Goal: Book appointment/travel/reservation

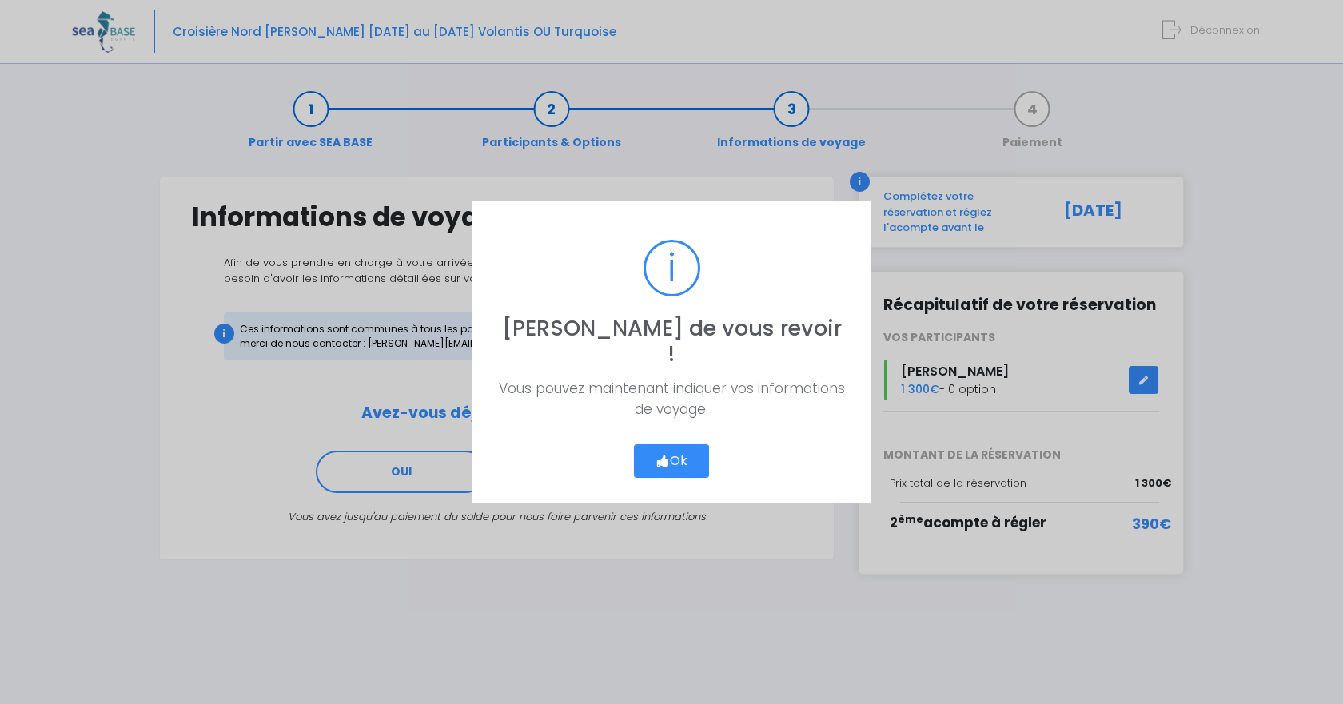
click at [655, 456] on button "Ok" at bounding box center [671, 461] width 75 height 34
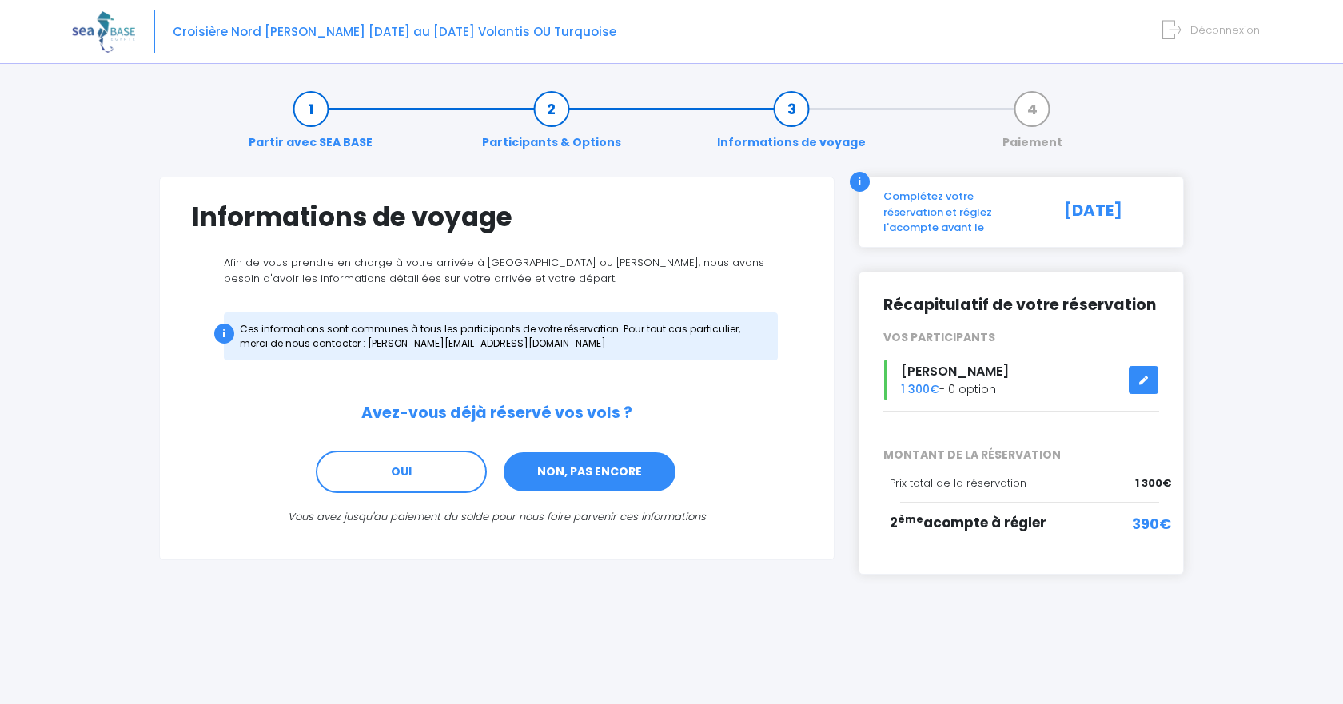
click at [627, 470] on link "NON, PAS ENCORE" at bounding box center [589, 472] width 175 height 43
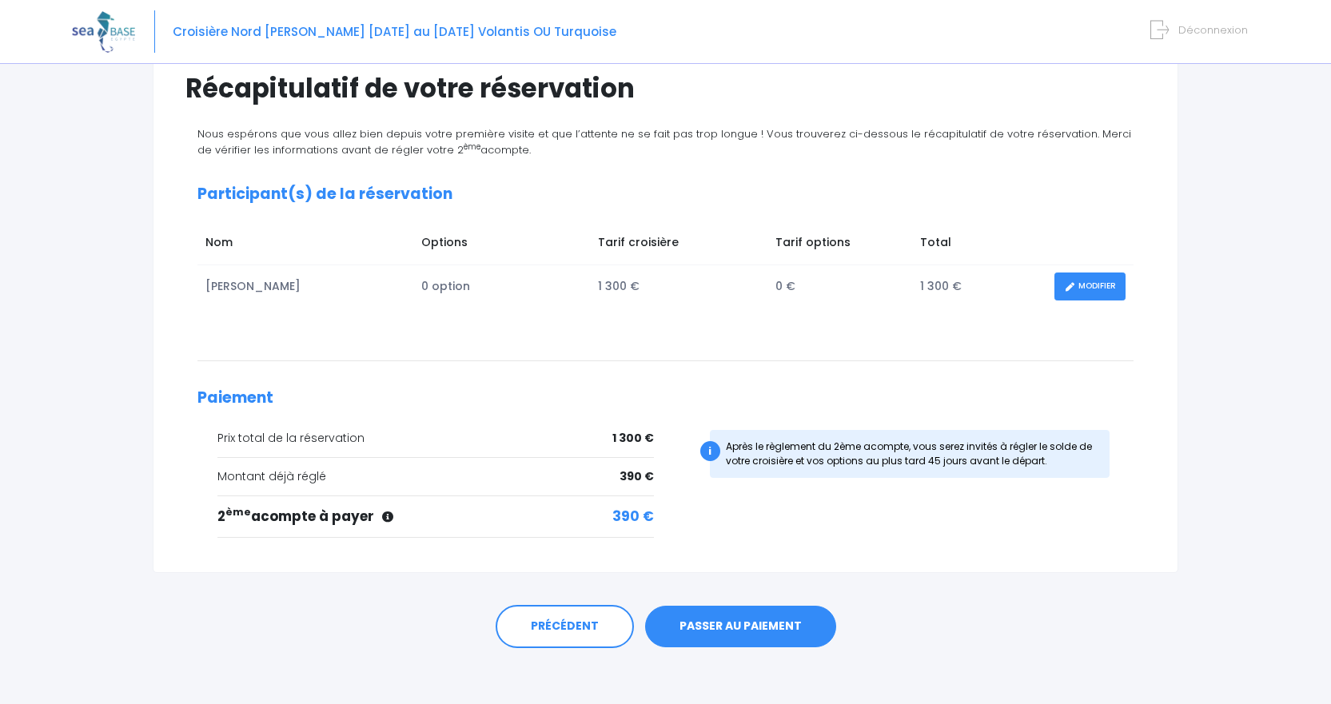
scroll to position [137, 0]
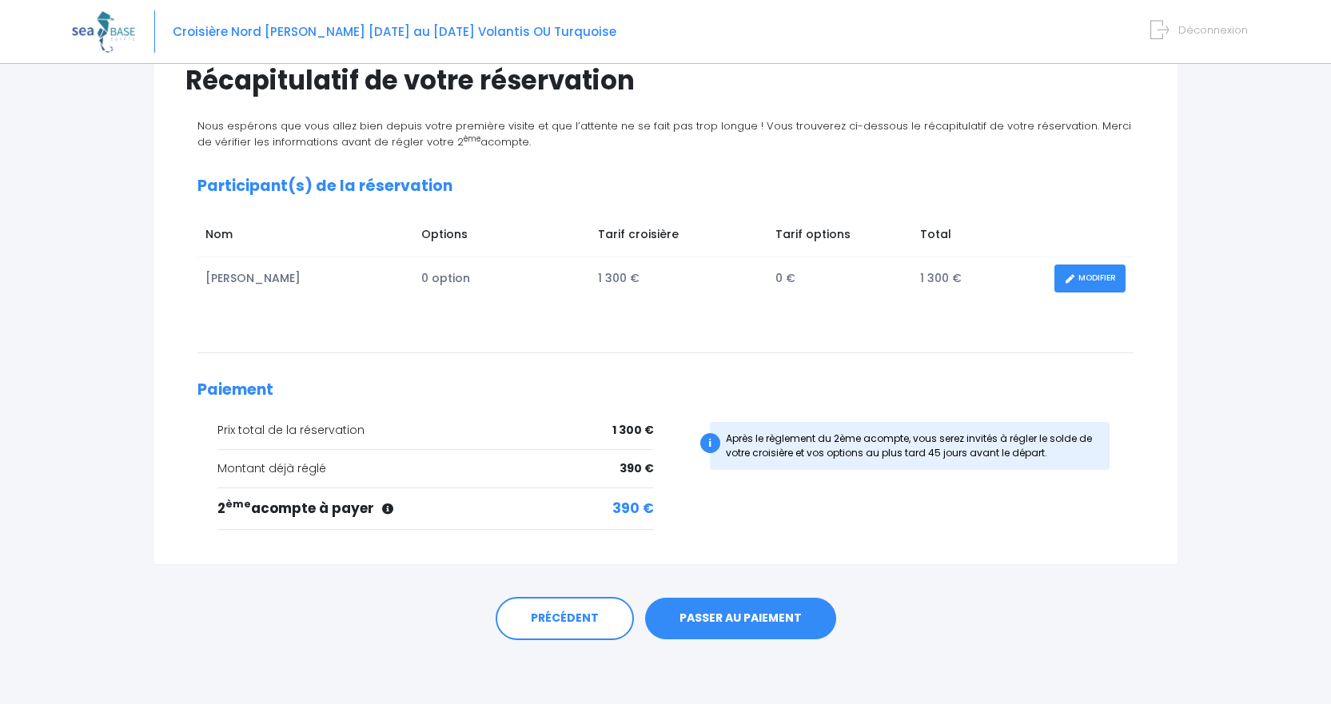
click at [739, 626] on link "PASSER AU PAIEMENT" at bounding box center [740, 619] width 191 height 42
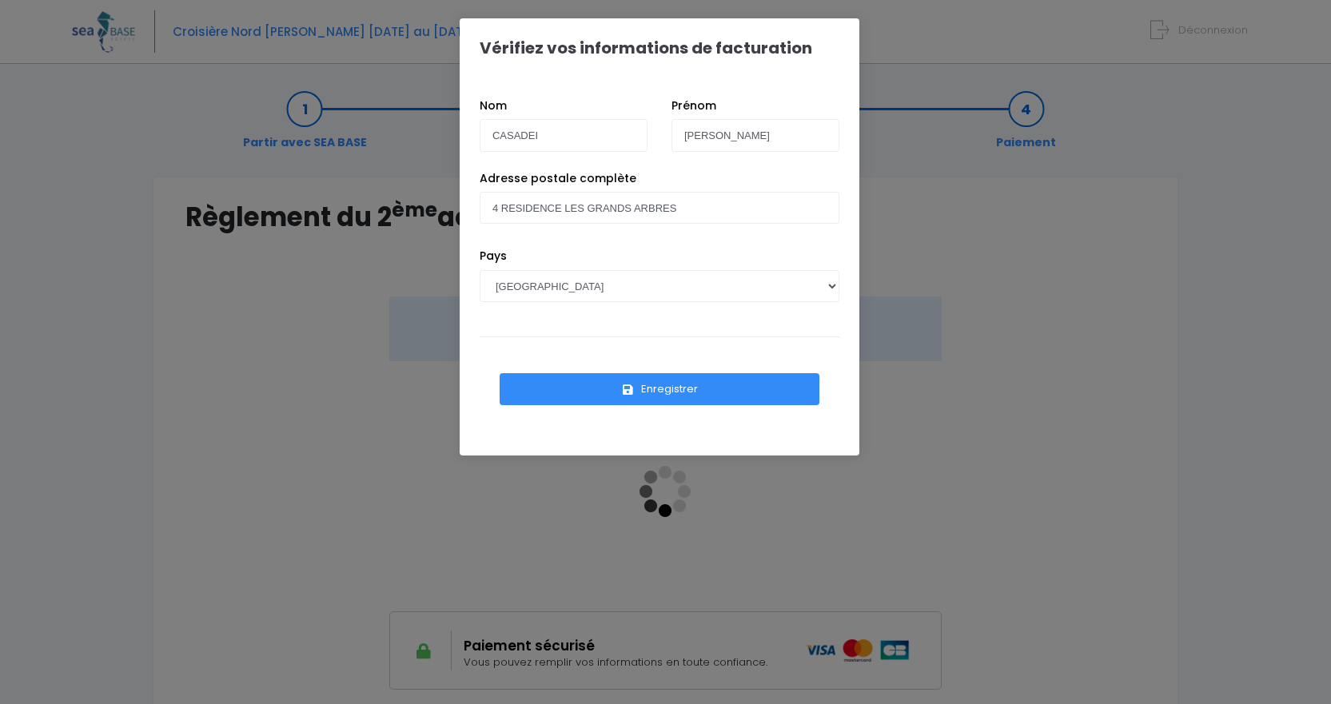
click at [576, 226] on div "Adresse postale complète 4 RESIDENCE LES GRANDS ARBRES" at bounding box center [660, 209] width 384 height 78
click at [661, 389] on button "Enregistrer" at bounding box center [660, 389] width 320 height 32
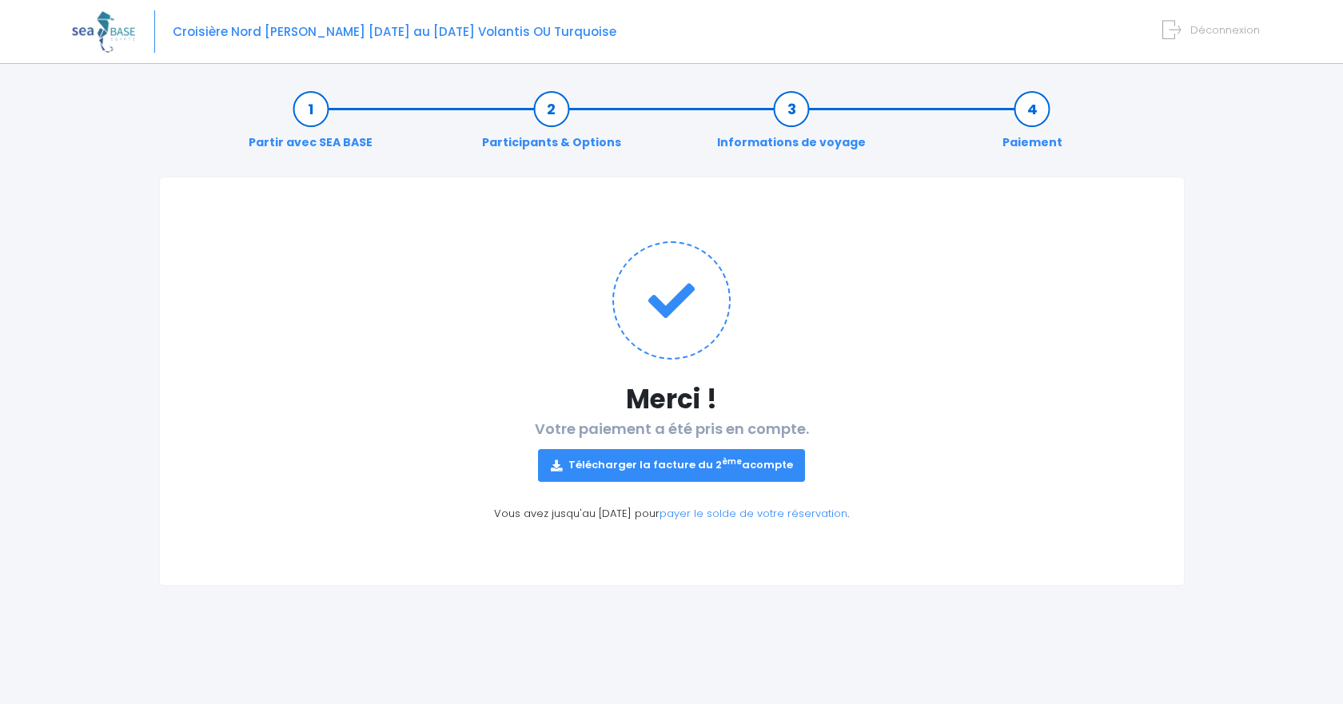
click at [699, 462] on link "Télécharger la facture du 2 ème acompte" at bounding box center [672, 465] width 268 height 32
